Goal: Obtain resource: Download file/media

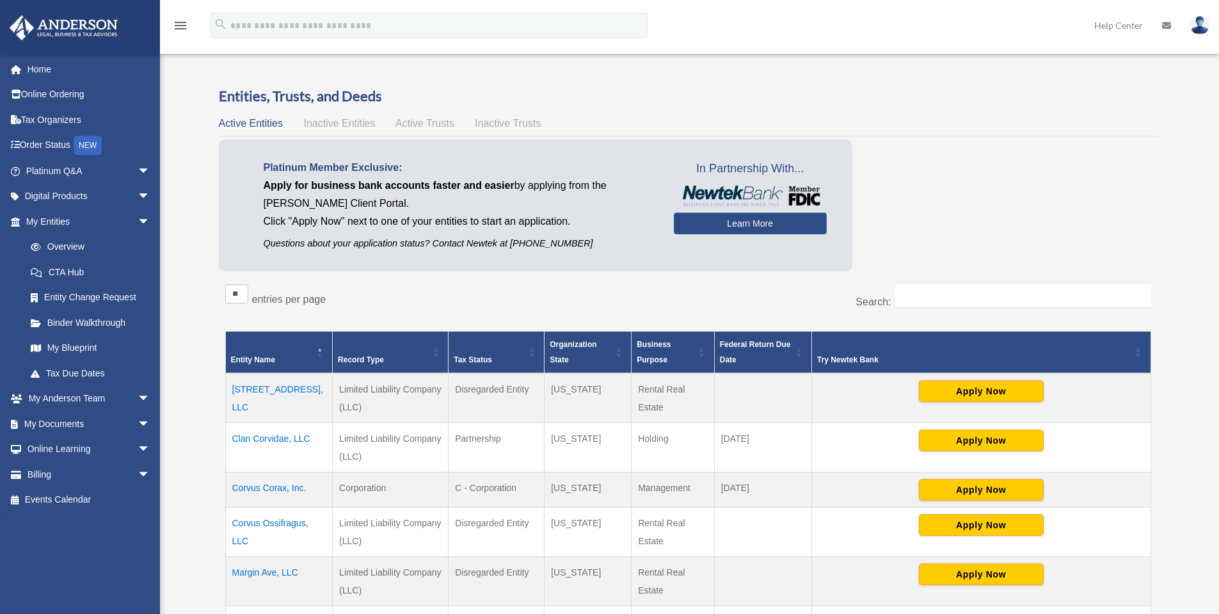
scroll to position [256, 0]
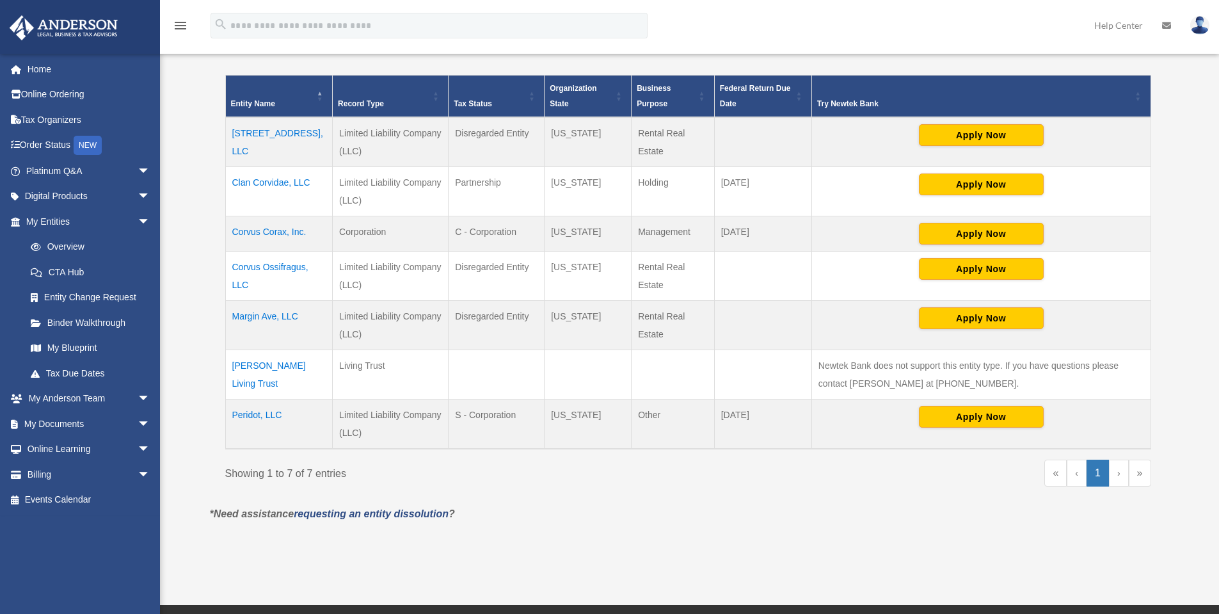
click at [281, 414] on td "Peridot, LLC" at bounding box center [279, 424] width 108 height 50
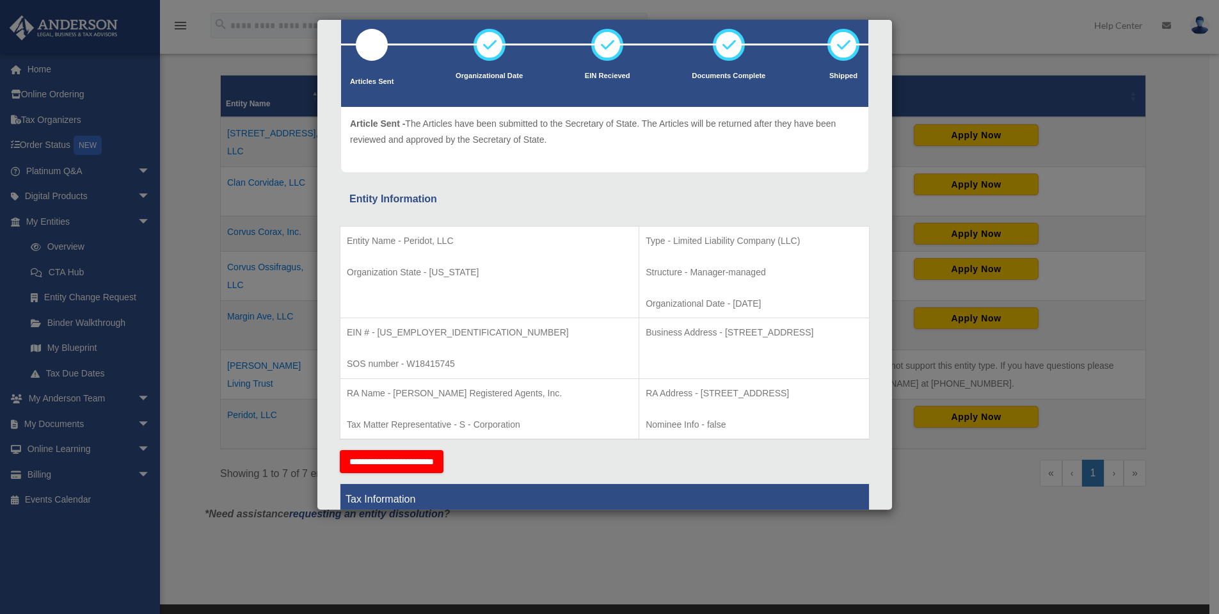
scroll to position [0, 0]
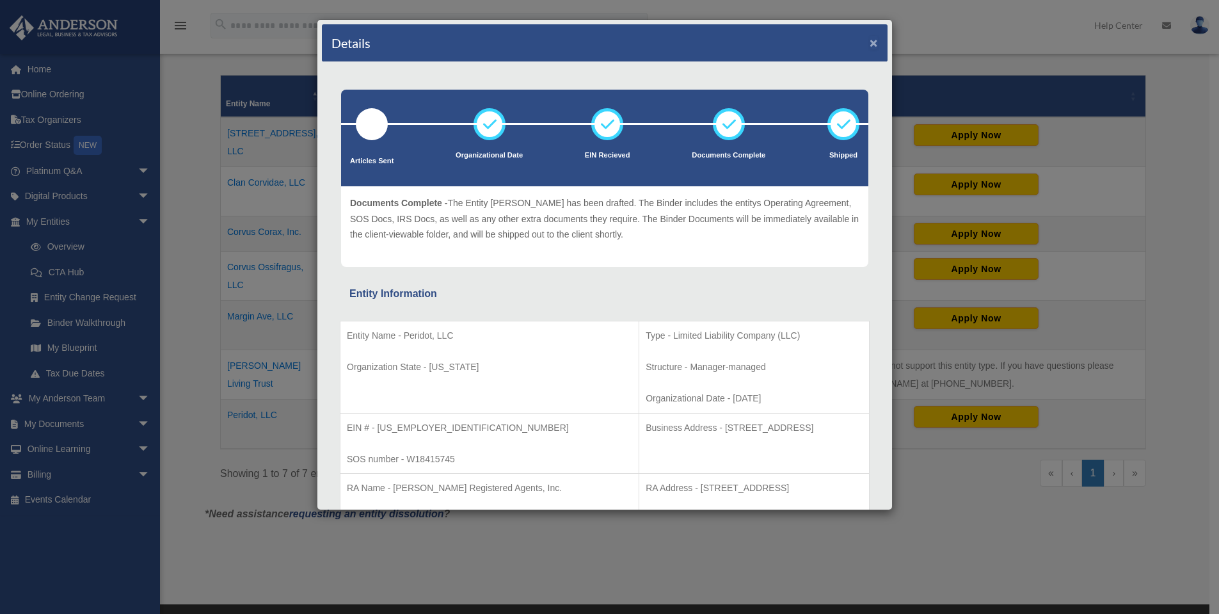
click at [870, 40] on button "×" at bounding box center [874, 42] width 8 height 13
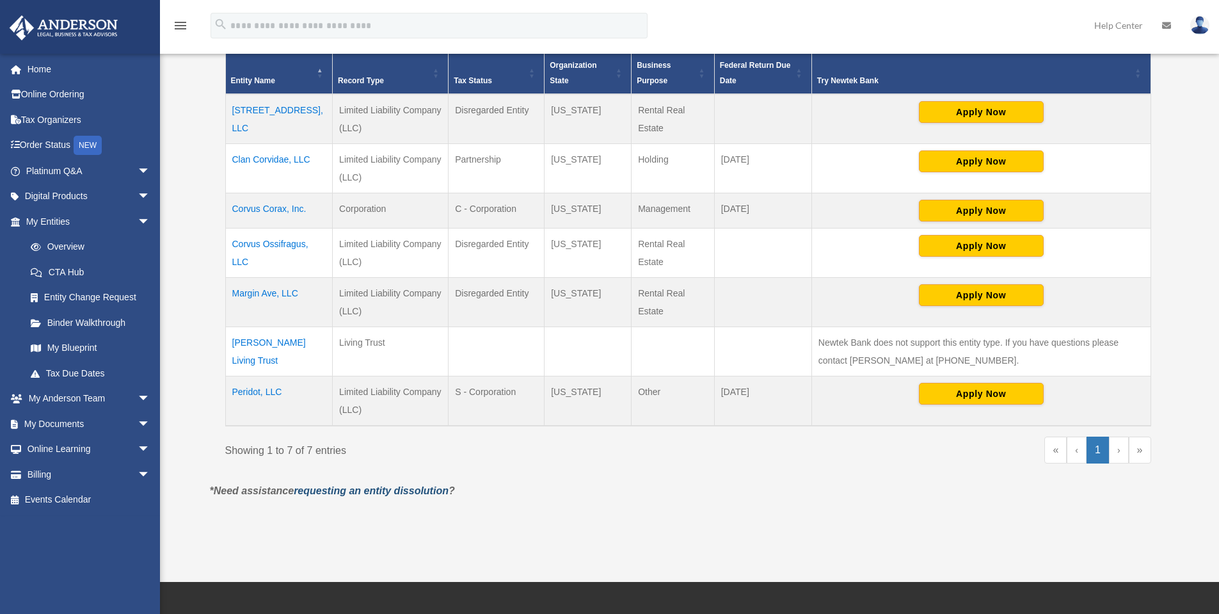
scroll to position [320, 0]
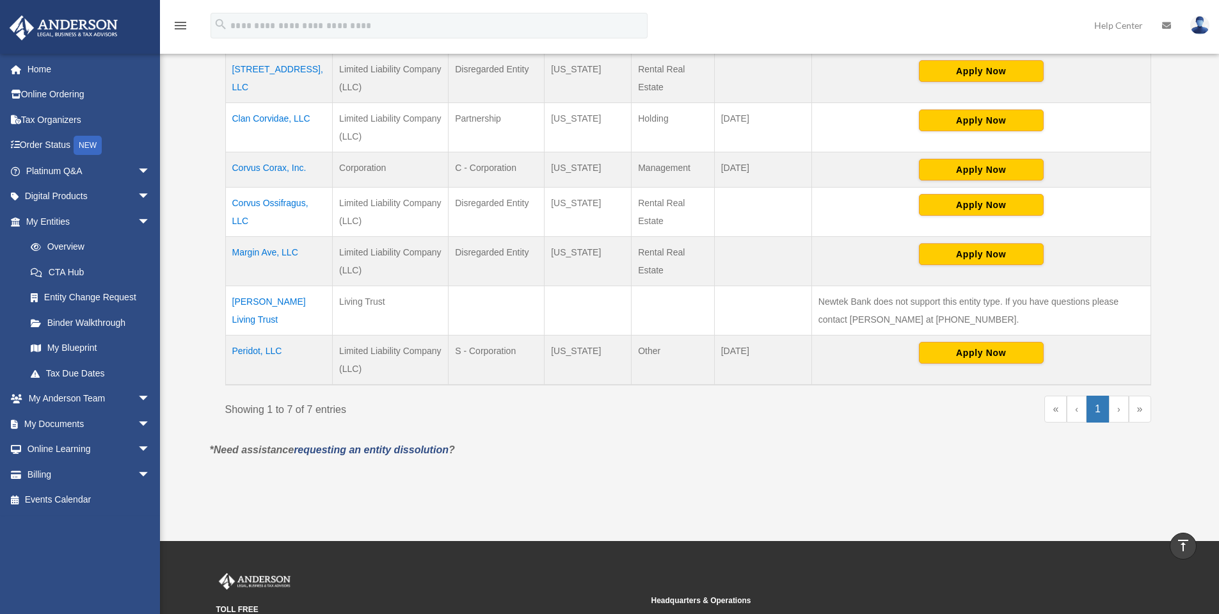
click at [273, 352] on td "Peridot, LLC" at bounding box center [279, 360] width 108 height 50
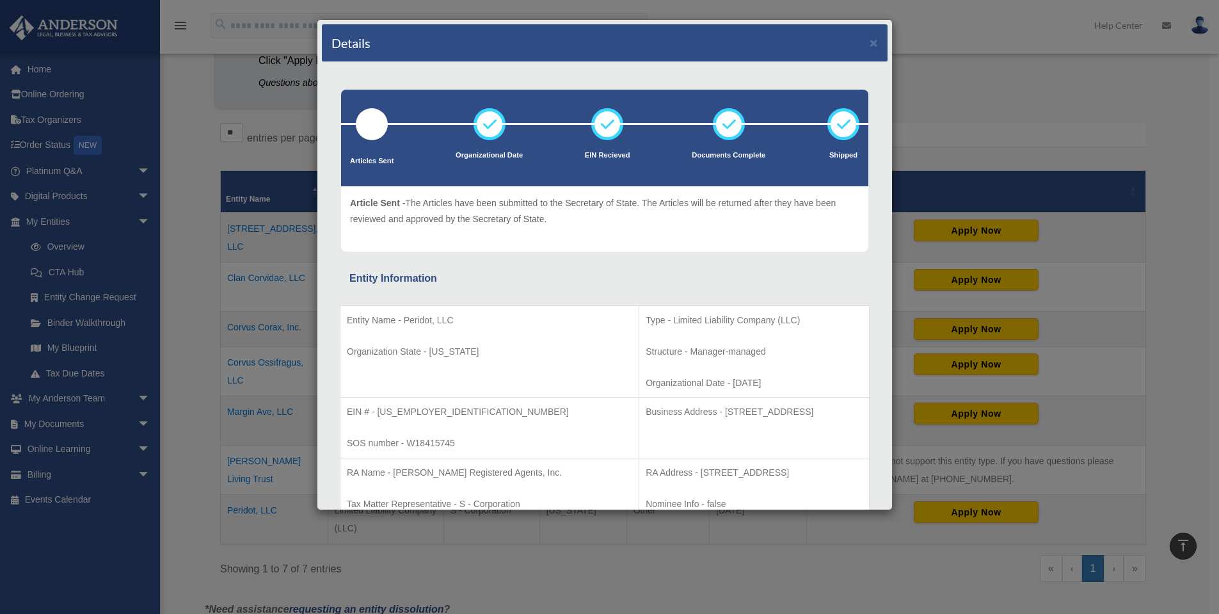
scroll to position [0, 0]
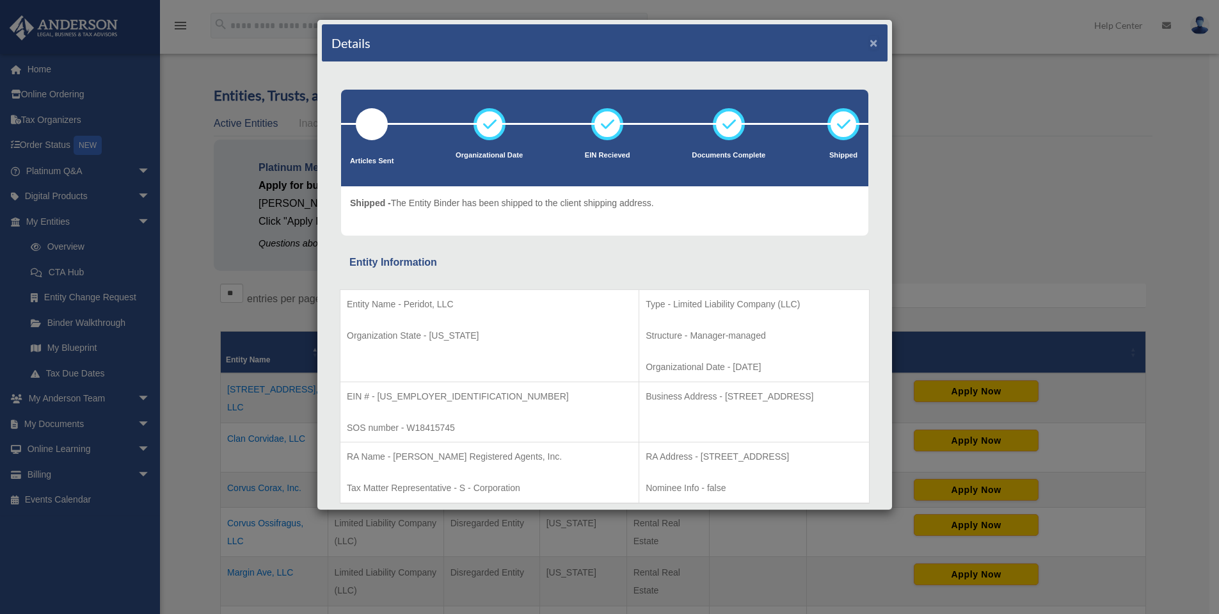
click at [870, 43] on button "×" at bounding box center [874, 42] width 8 height 13
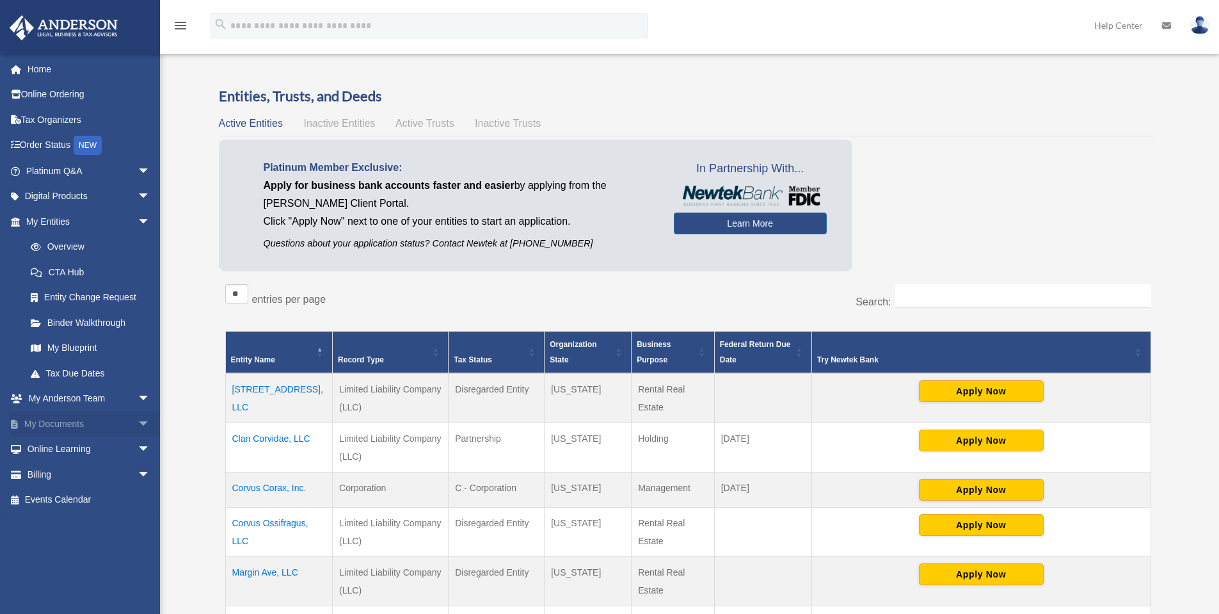
click at [138, 422] on span "arrow_drop_down" at bounding box center [151, 424] width 26 height 26
click at [54, 449] on link "Box" at bounding box center [94, 449] width 152 height 26
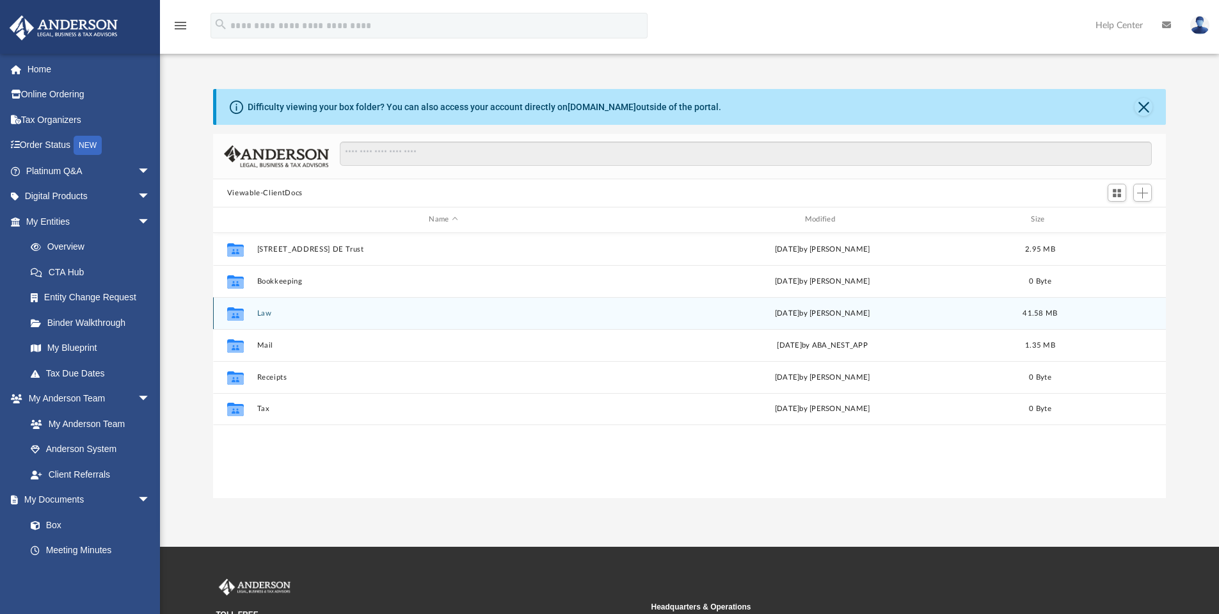
click at [260, 313] on button "Law" at bounding box center [443, 313] width 373 height 8
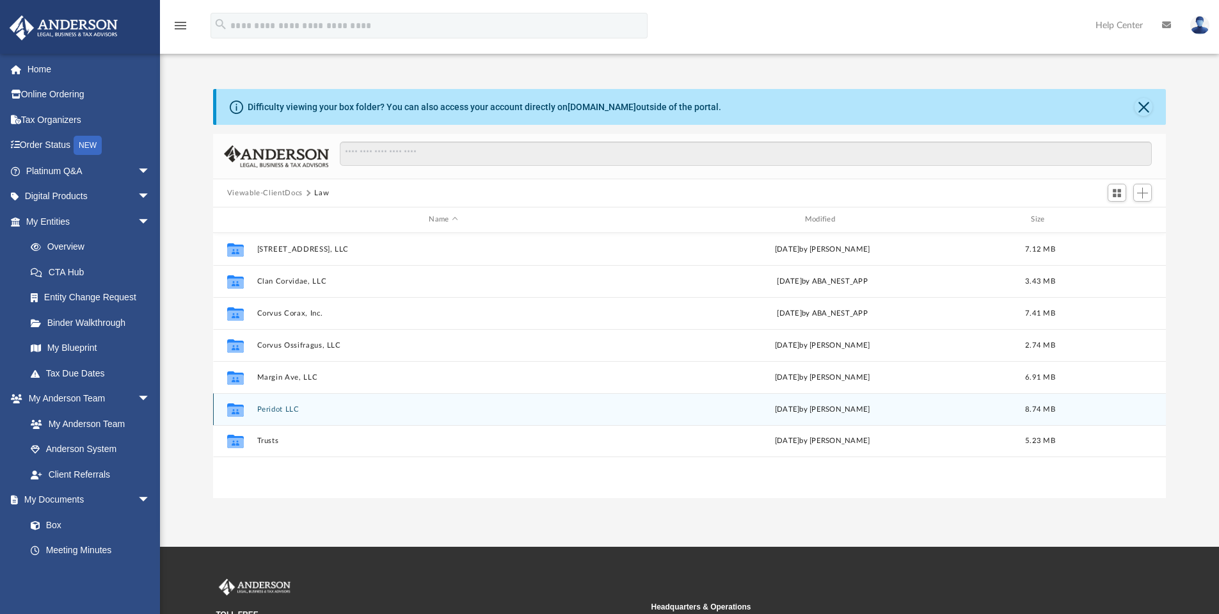
click at [285, 410] on button "Peridot LLC" at bounding box center [443, 409] width 373 height 8
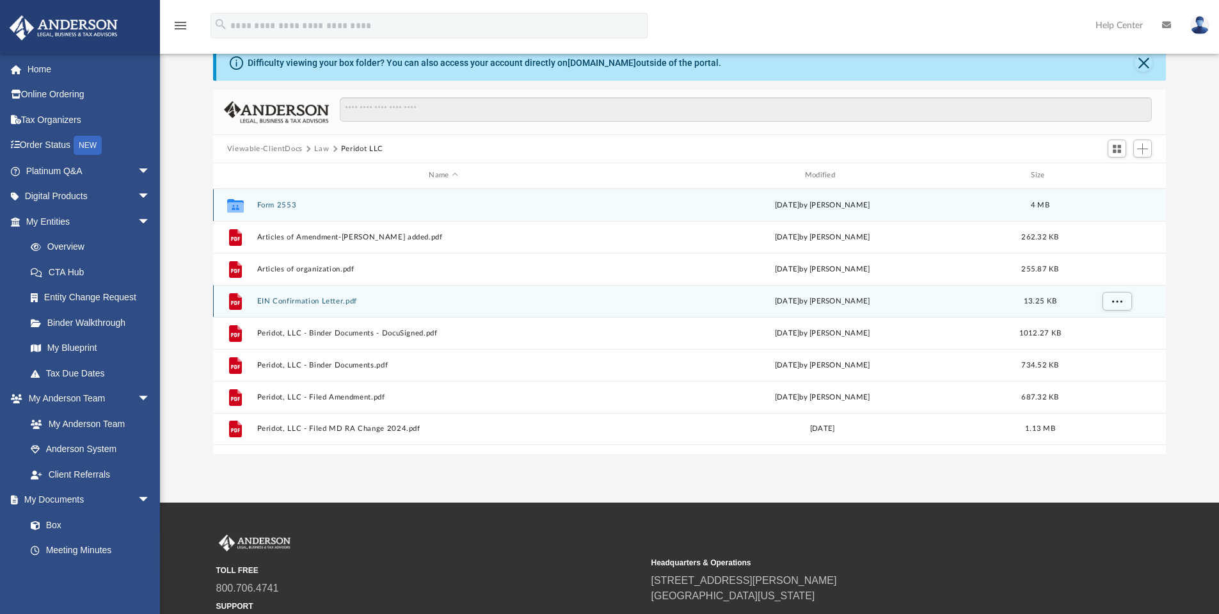
scroll to position [64, 0]
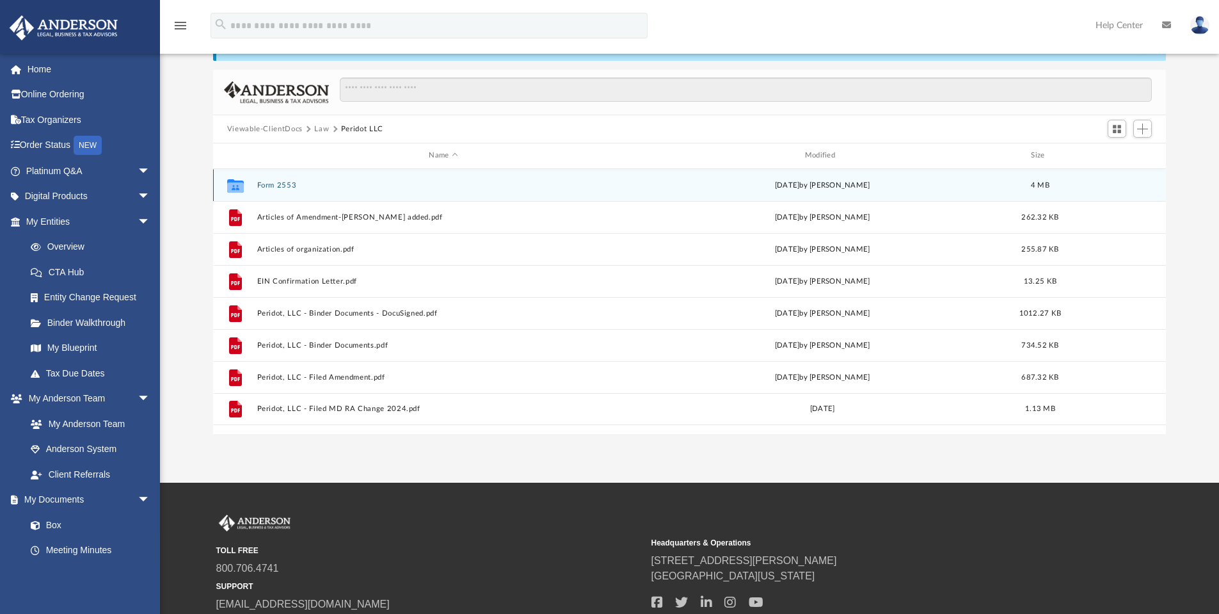
click at [281, 185] on button "Form 2553" at bounding box center [443, 185] width 373 height 8
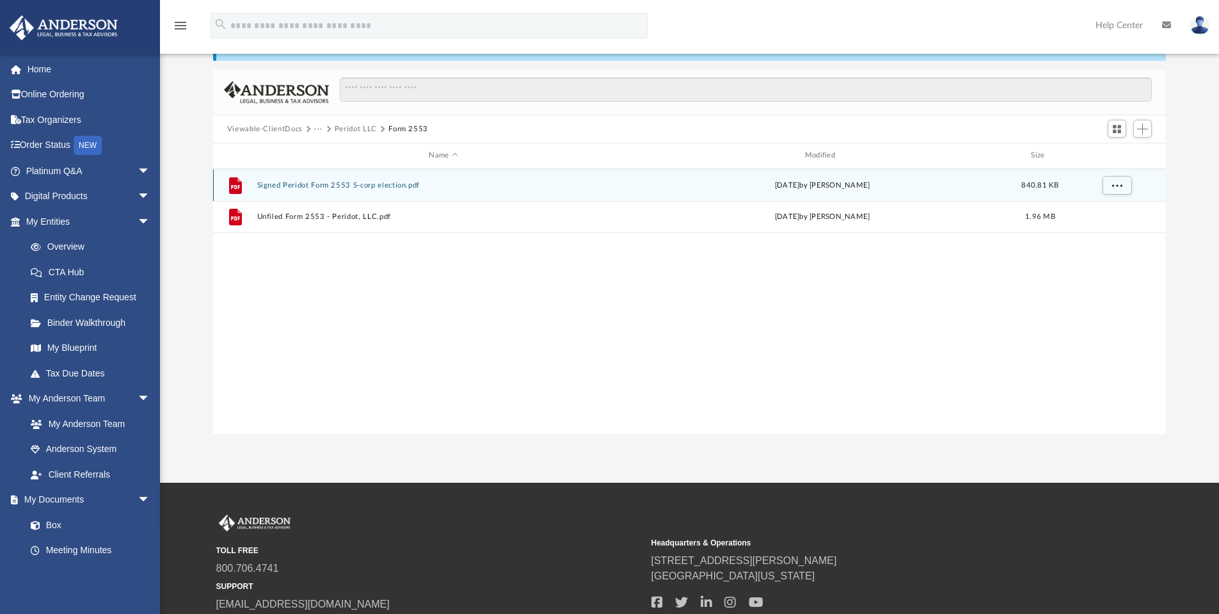
click at [380, 186] on button "Signed Peridot Form 2553 S-corp election.pdf" at bounding box center [443, 185] width 373 height 8
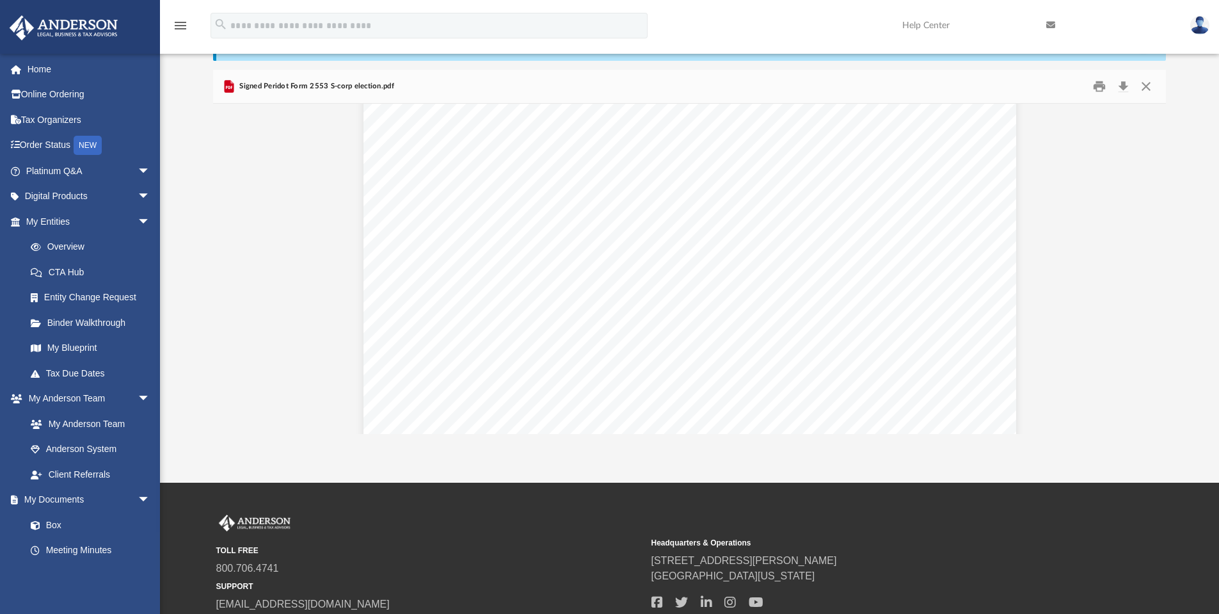
scroll to position [0, 0]
